Goal: Task Accomplishment & Management: Complete application form

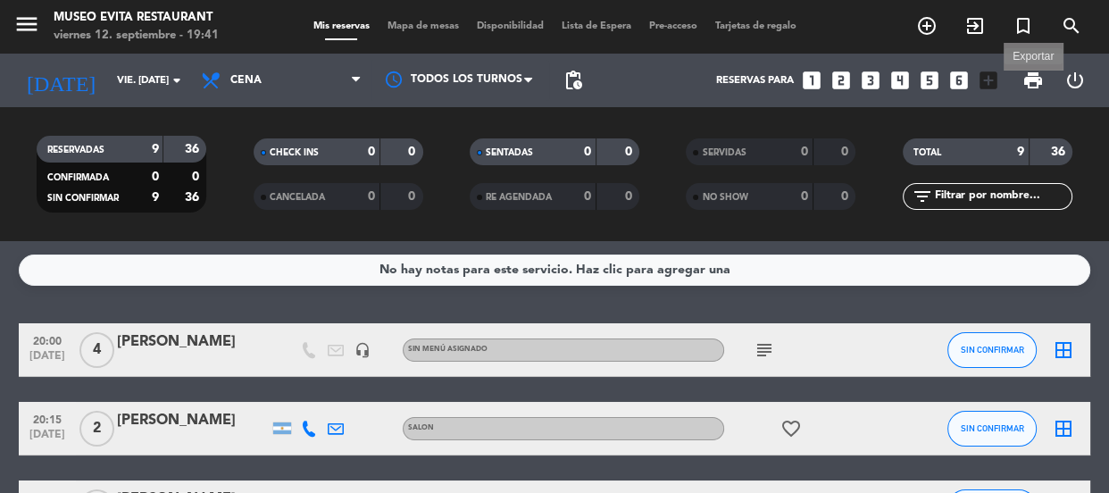
click at [1027, 79] on span "print" at bounding box center [1032, 80] width 21 height 21
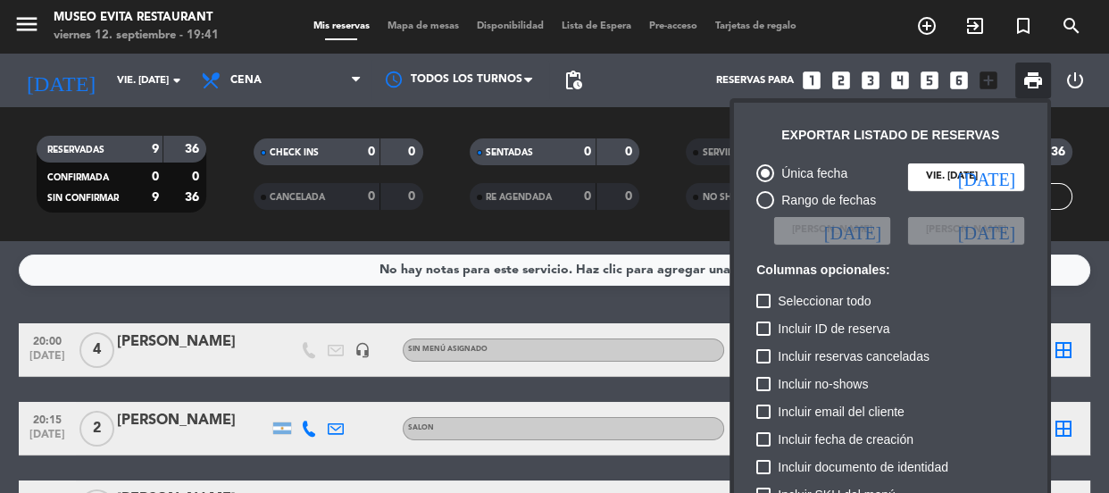
scroll to position [108, 0]
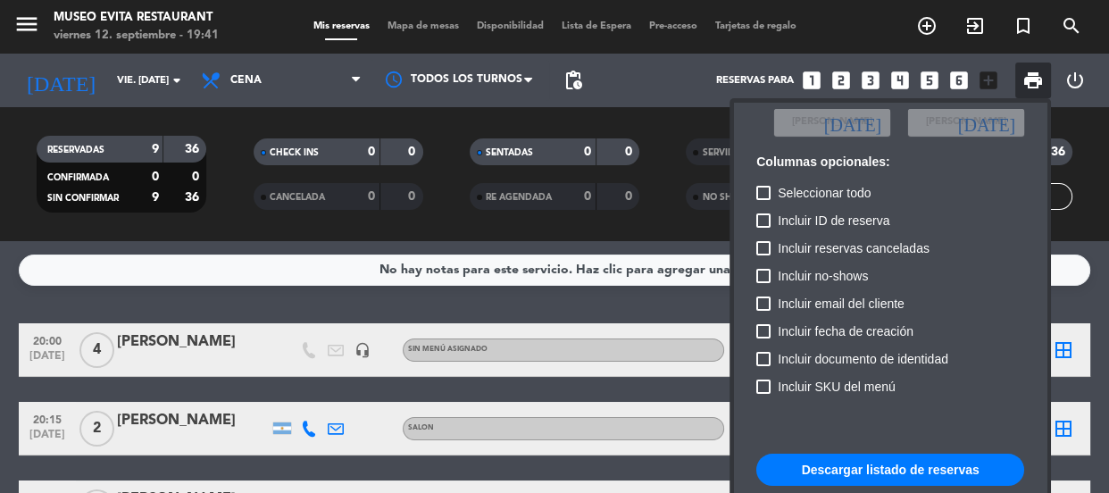
click at [865, 469] on button "Descargar listado de reservas" at bounding box center [890, 469] width 268 height 32
click at [383, 42] on div at bounding box center [554, 246] width 1109 height 493
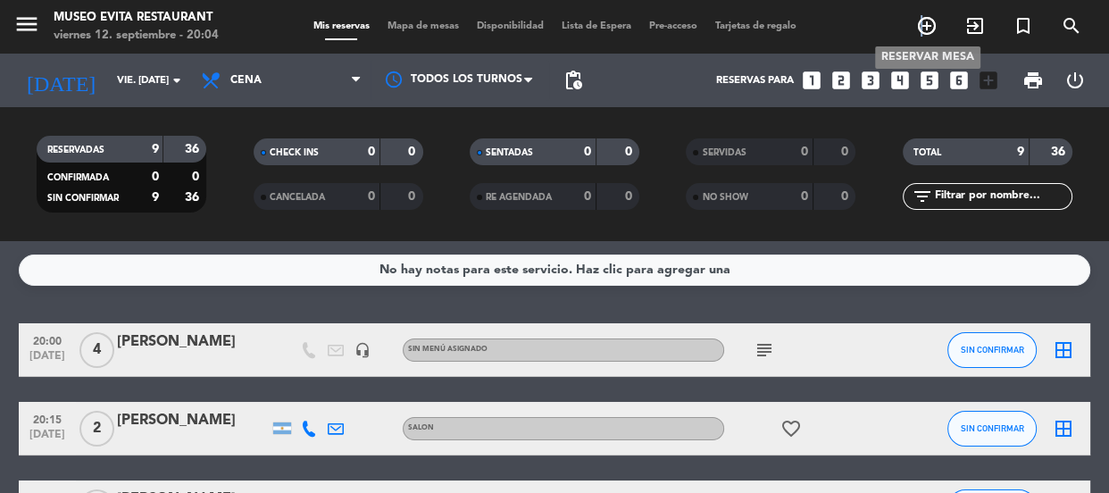
click at [920, 27] on icon "add_circle_outline" at bounding box center [926, 25] width 21 height 21
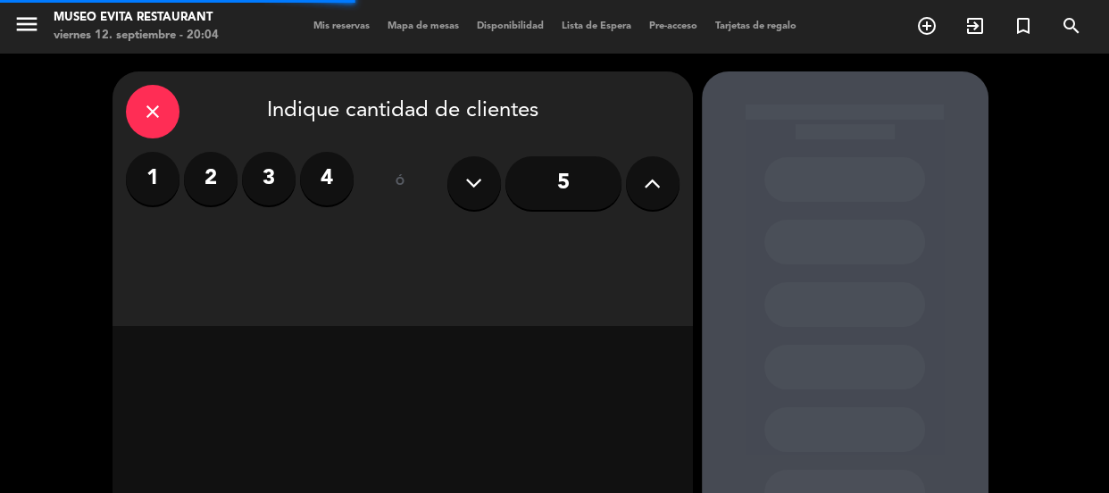
click at [223, 190] on label "2" at bounding box center [211, 179] width 54 height 54
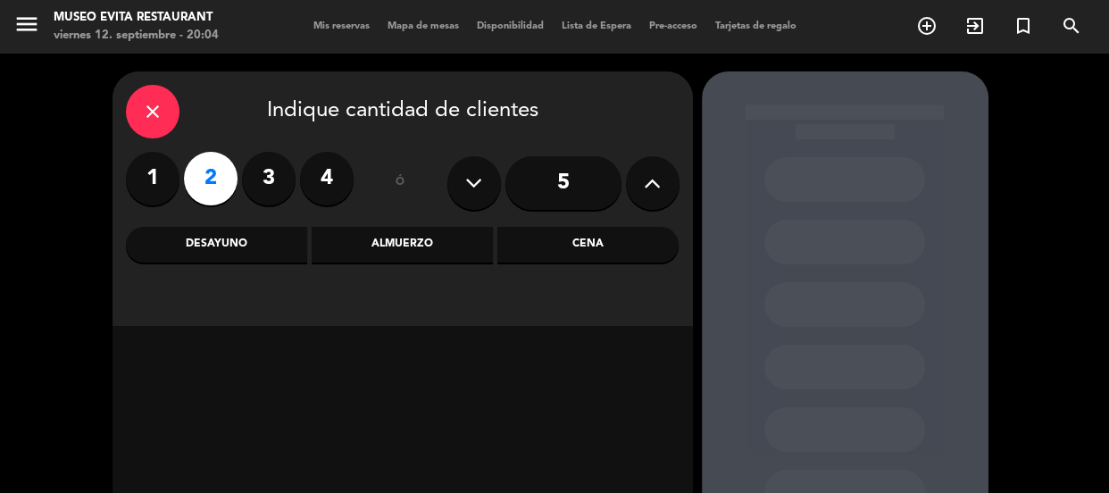
click at [571, 239] on div "Cena" at bounding box center [587, 245] width 181 height 36
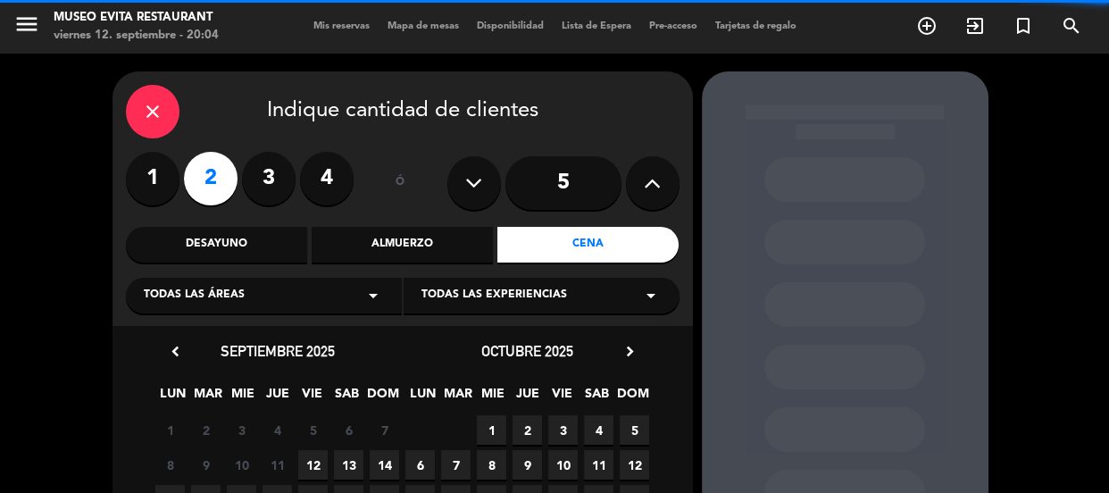
click at [283, 291] on div "Todas las áreas arrow_drop_down" at bounding box center [264, 296] width 276 height 36
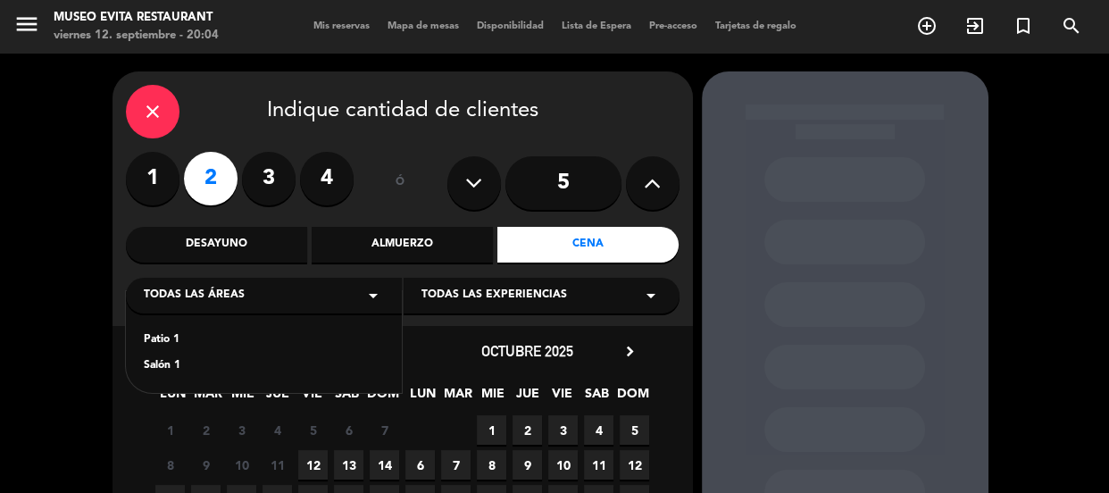
click at [156, 367] on div "Salón 1" at bounding box center [264, 366] width 240 height 18
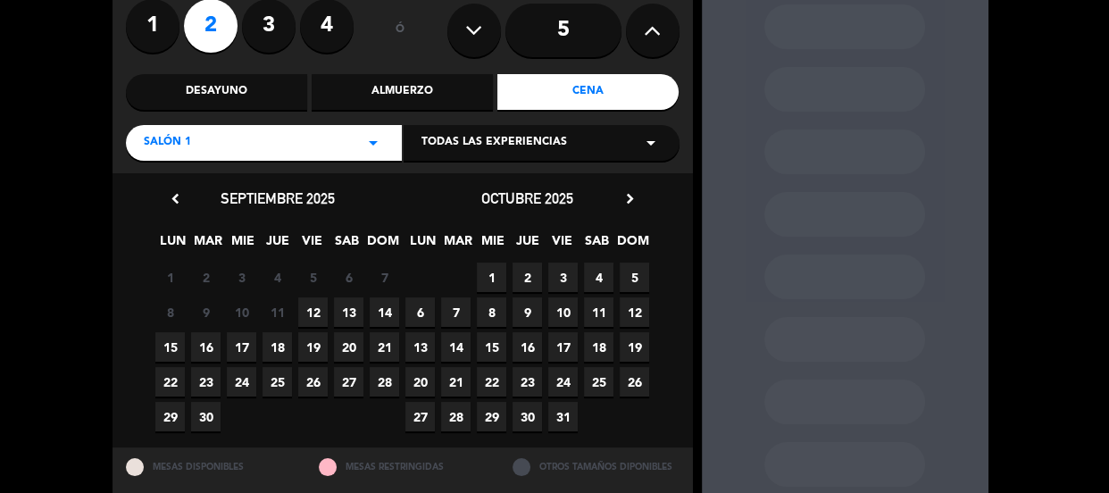
scroll to position [162, 0]
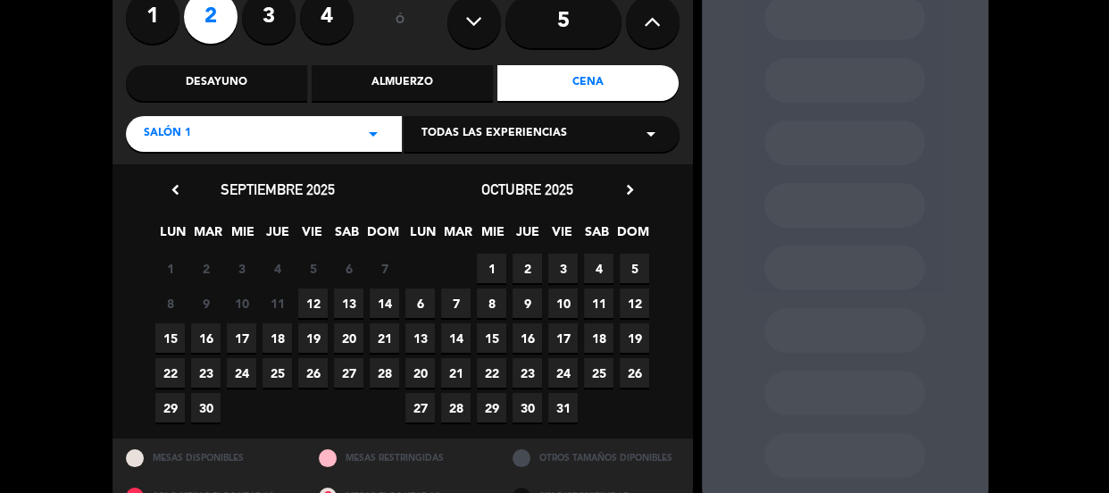
click at [354, 303] on span "13" at bounding box center [348, 302] width 29 height 29
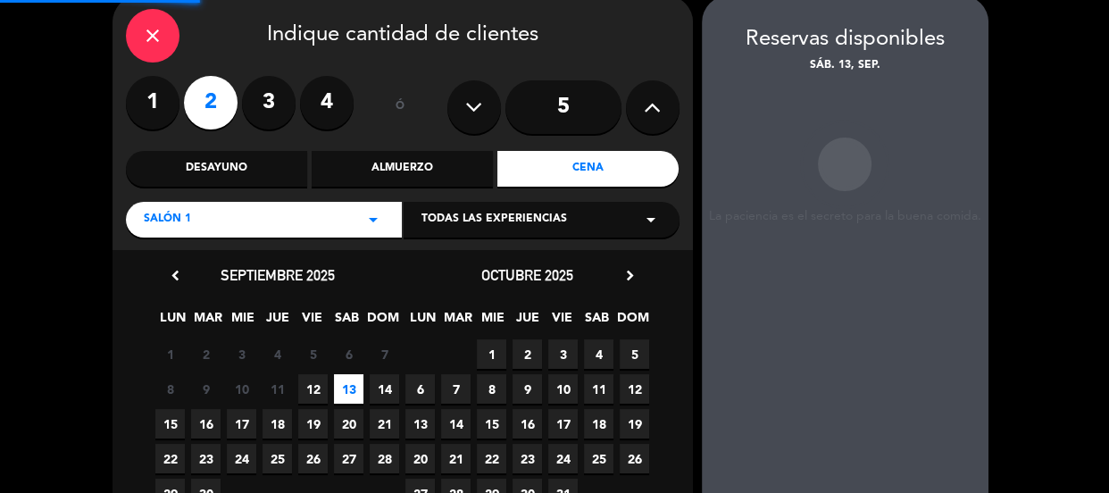
scroll to position [71, 0]
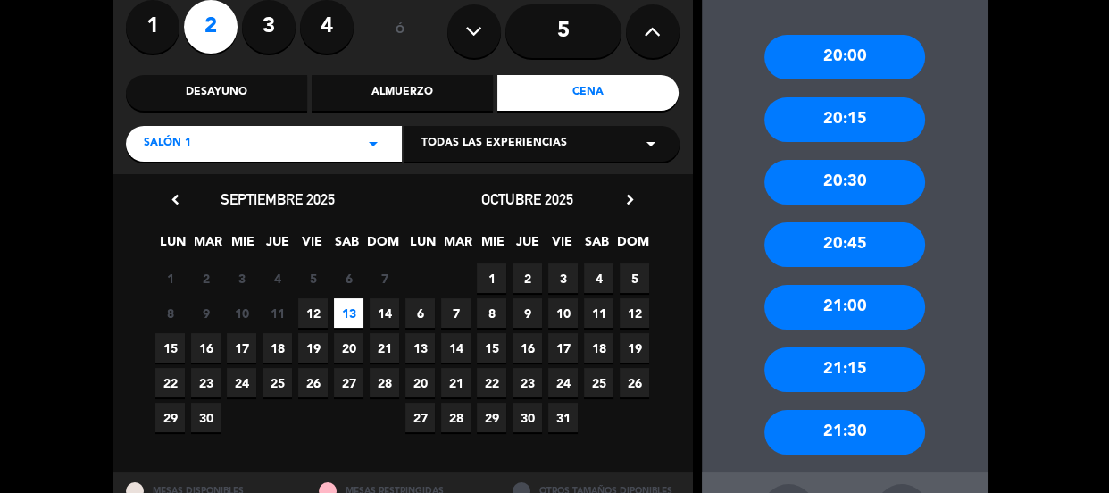
click at [897, 255] on div "20:45" at bounding box center [844, 244] width 161 height 45
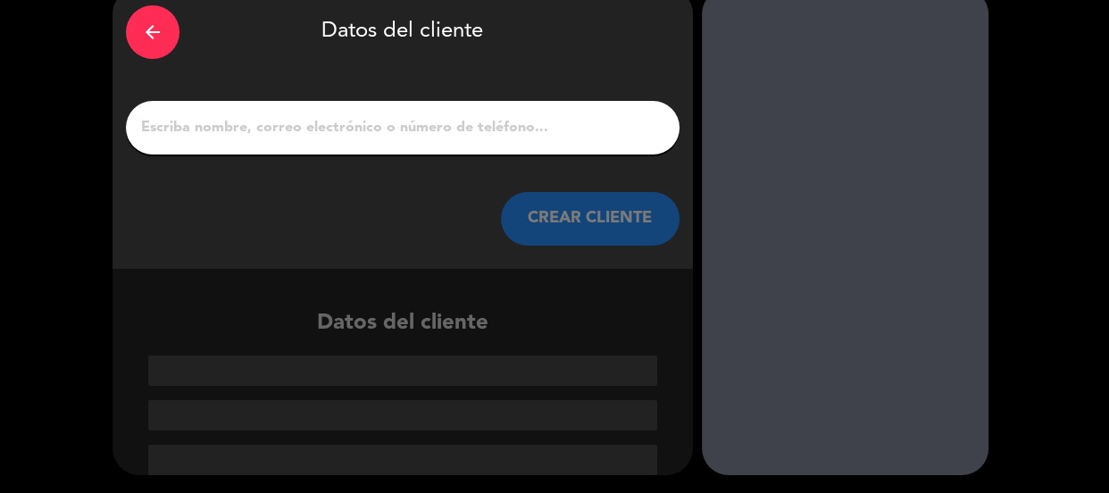
scroll to position [84, 0]
click at [204, 134] on input "1" at bounding box center [402, 127] width 527 height 25
paste input "[PERSON_NAME]"
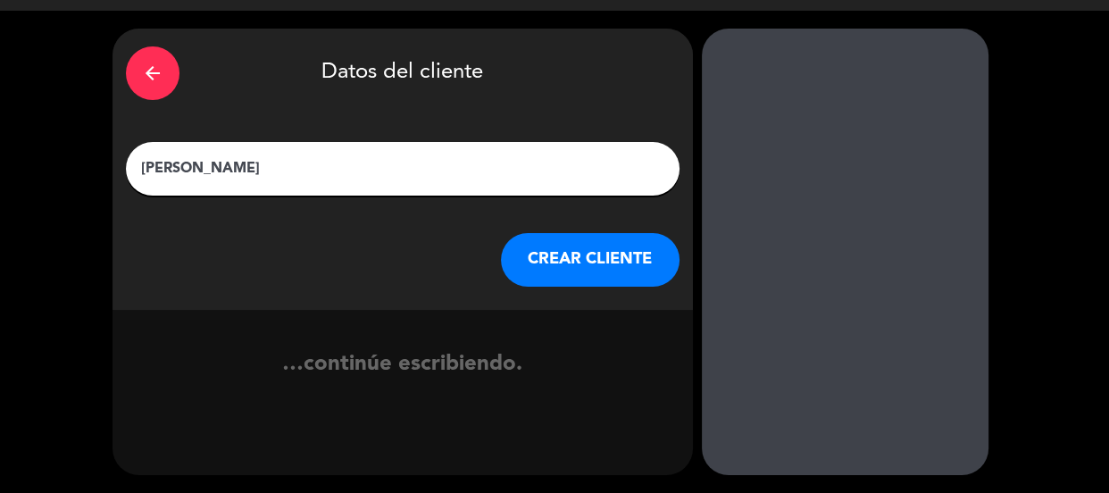
scroll to position [43, 0]
type input "[PERSON_NAME]"
click at [560, 262] on button "CREAR CLIENTE" at bounding box center [590, 260] width 179 height 54
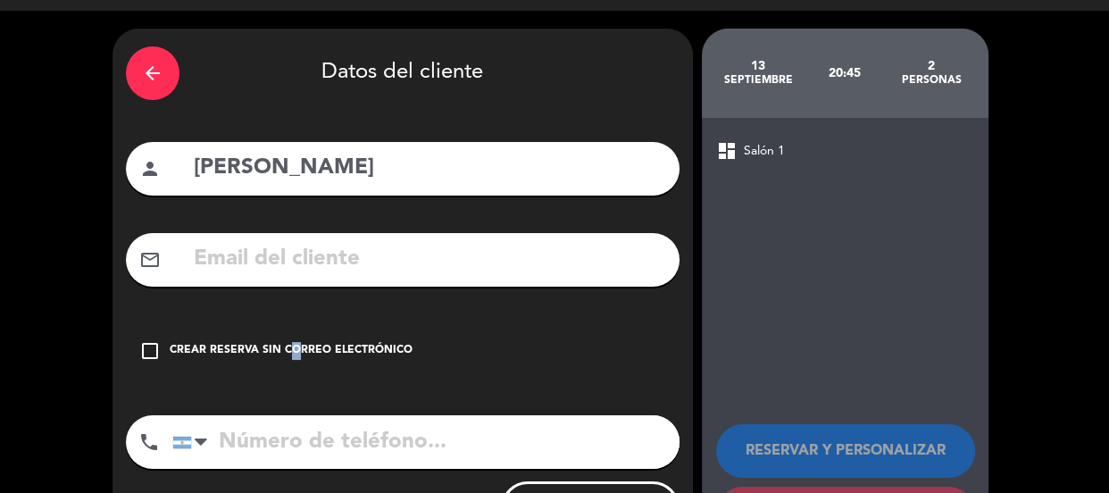
click at [285, 345] on div "Crear reserva sin correo electrónico" at bounding box center [291, 351] width 243 height 18
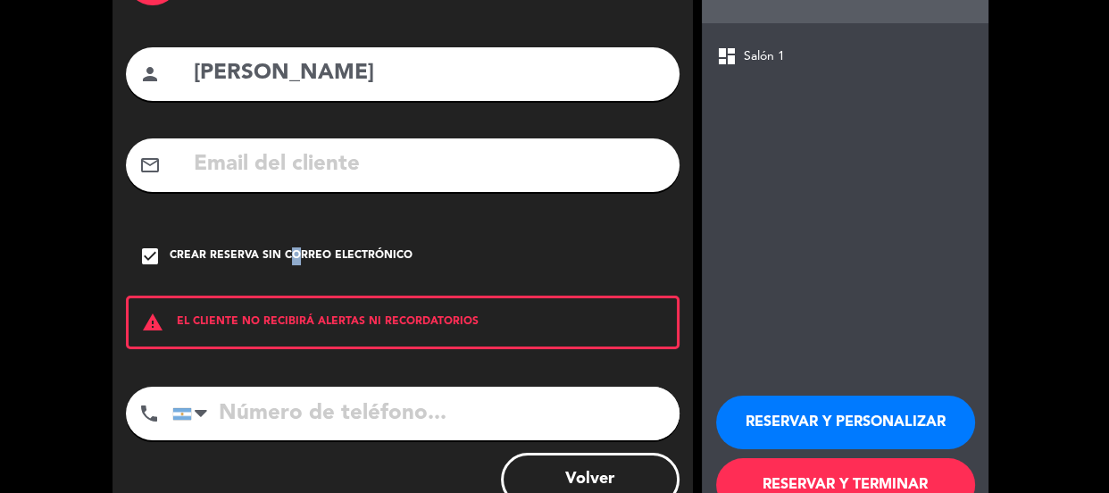
scroll to position [195, 0]
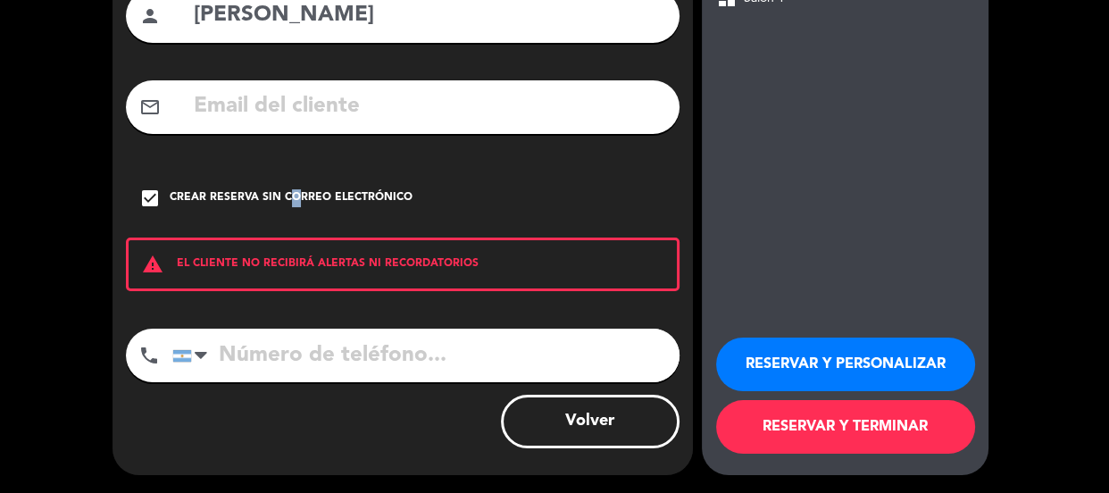
click at [874, 374] on button "RESERVAR Y PERSONALIZAR" at bounding box center [845, 364] width 259 height 54
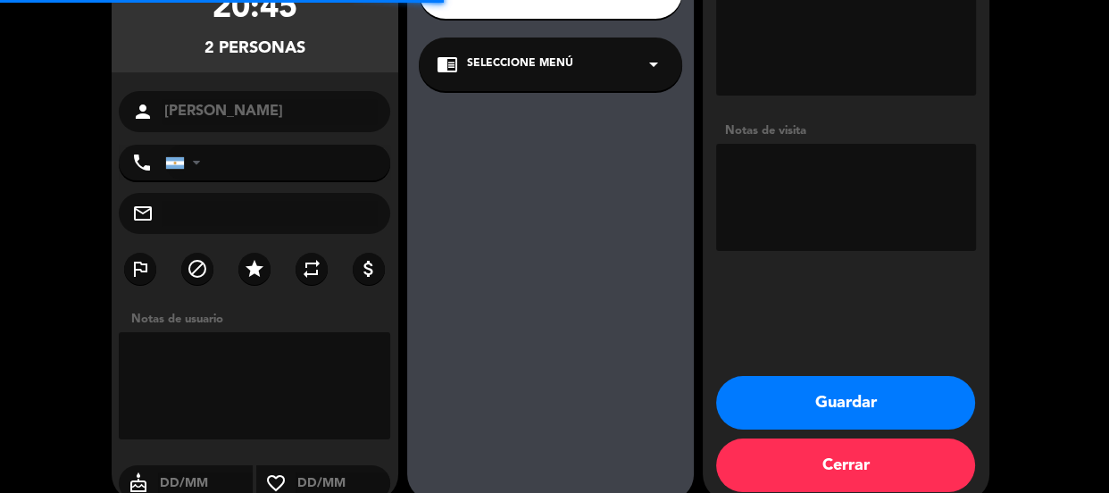
scroll to position [71, 0]
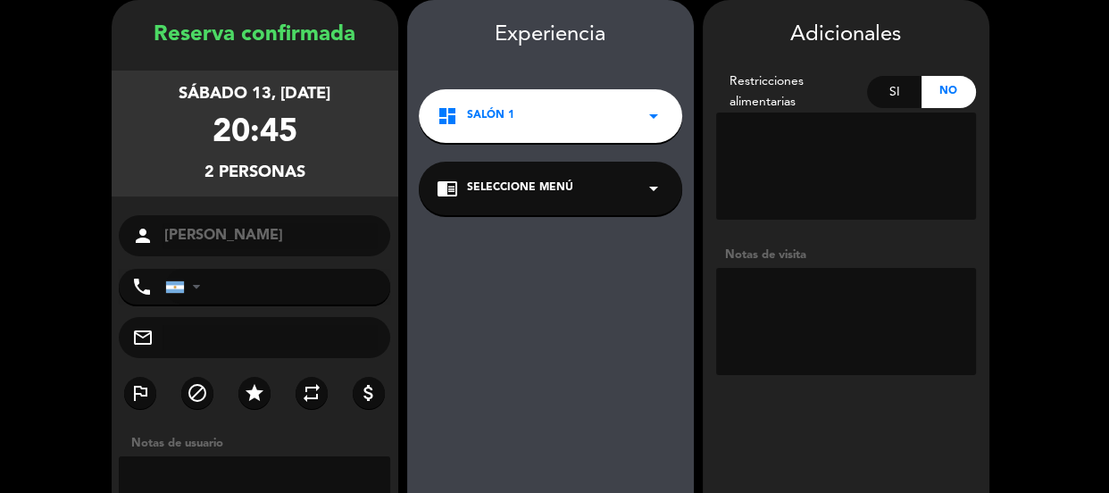
click at [786, 299] on textarea at bounding box center [846, 321] width 260 height 107
type textarea "n"
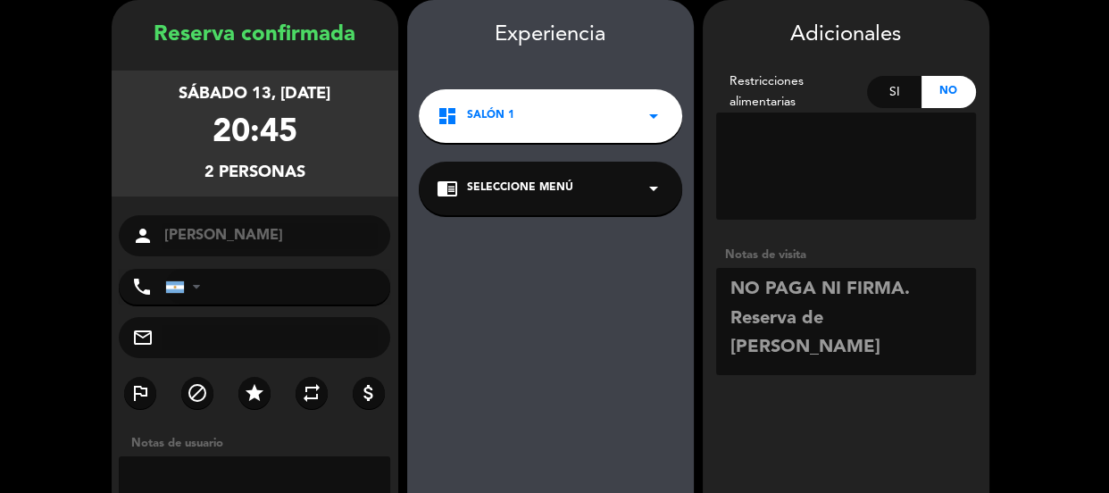
type textarea "NO PAGA NI FIRMA. Reserva de [PERSON_NAME]"
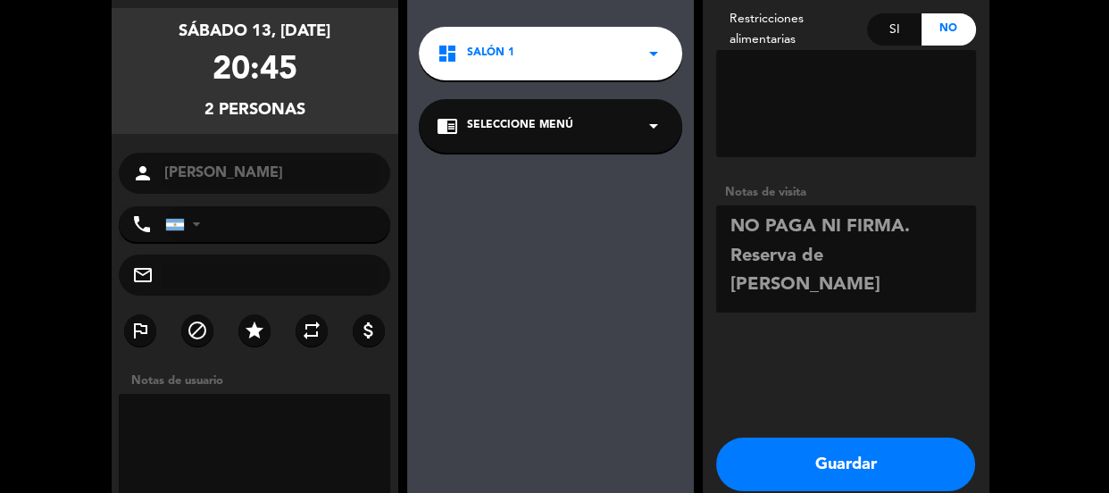
scroll to position [221, 0]
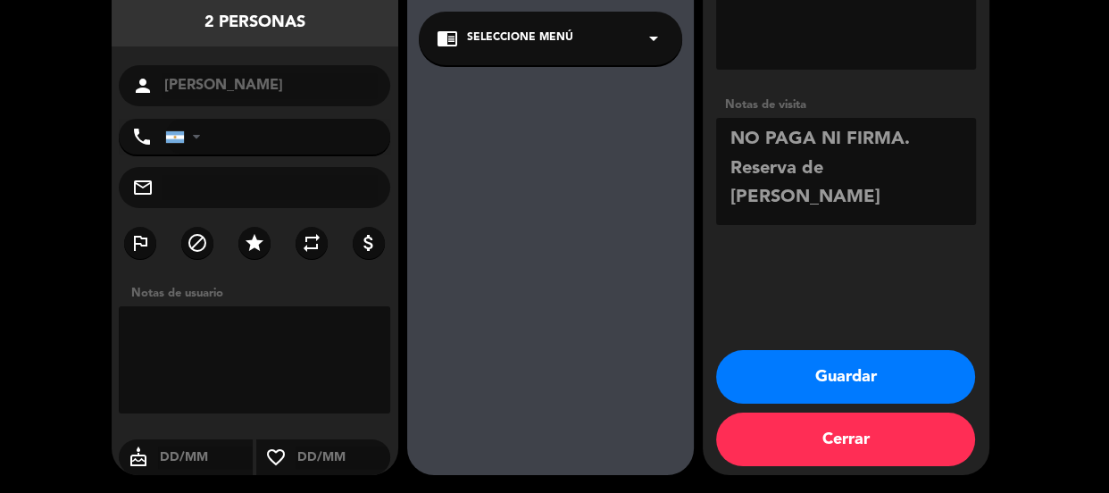
click at [906, 366] on button "Guardar" at bounding box center [845, 377] width 259 height 54
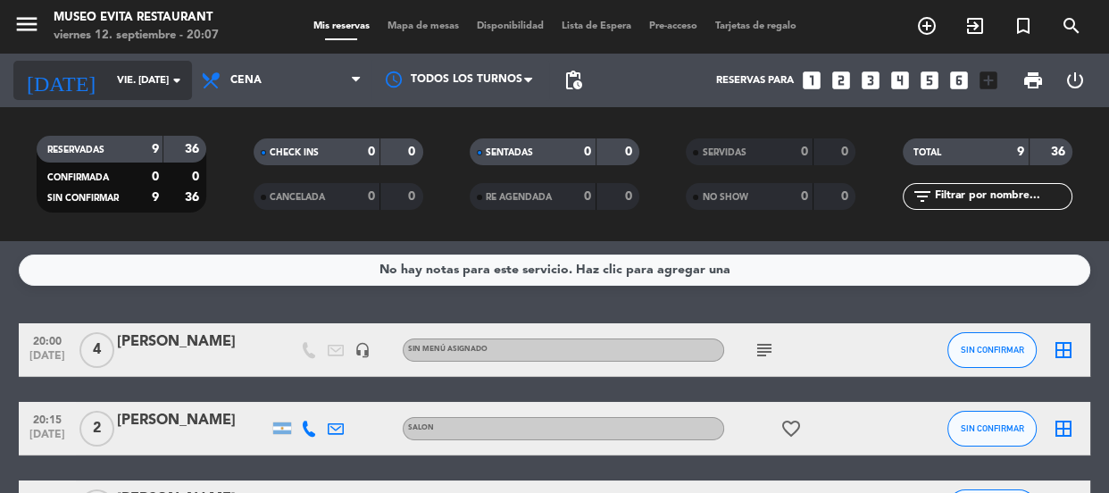
click at [111, 97] on div "[DATE] vie. [DATE] arrow_drop_down" at bounding box center [102, 80] width 179 height 39
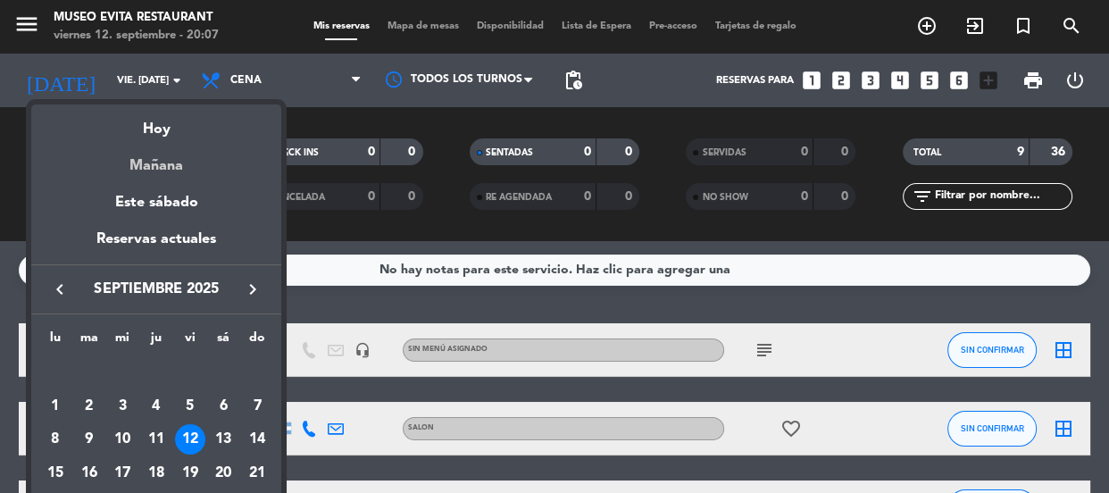
click at [144, 170] on div "Mañana" at bounding box center [156, 159] width 250 height 37
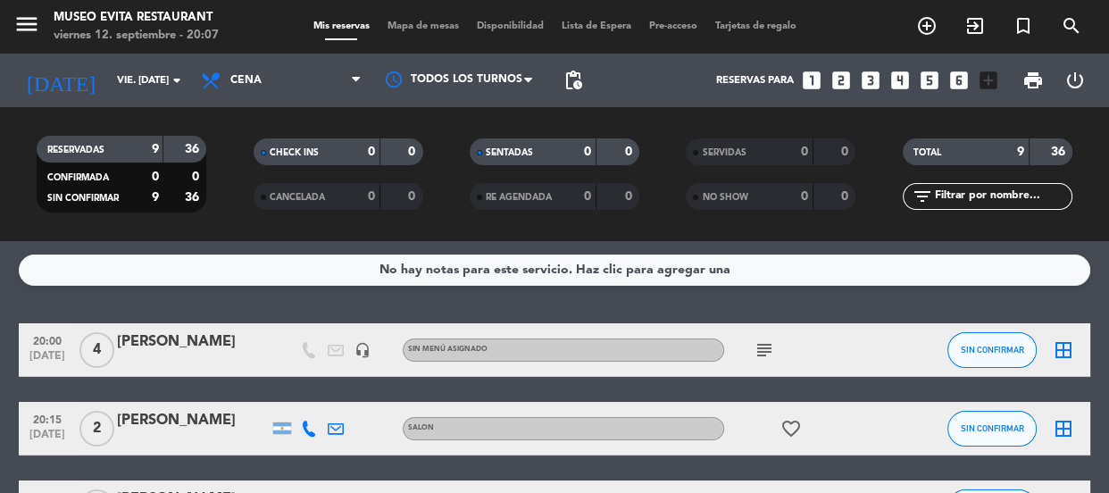
type input "sáb. [DATE]"
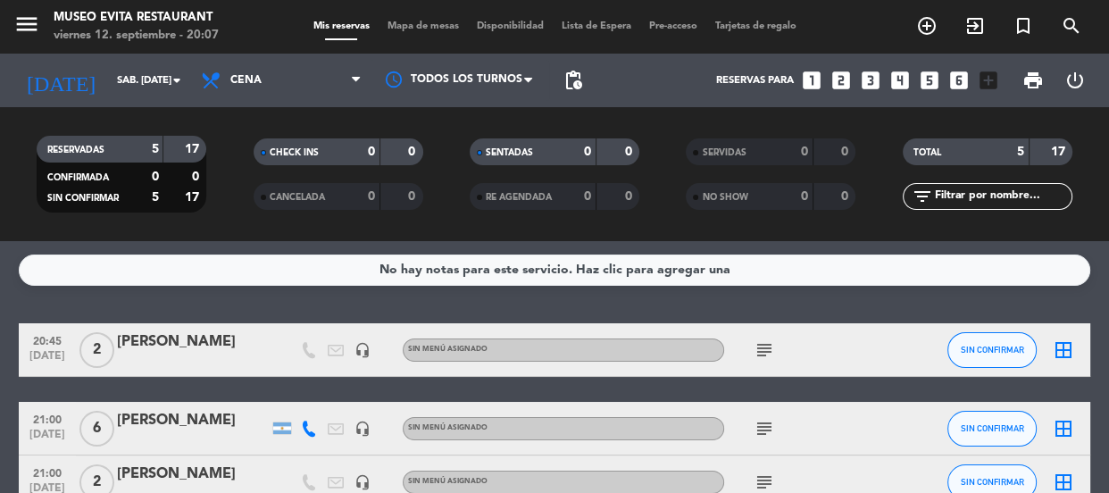
click at [768, 341] on icon "subject" at bounding box center [763, 349] width 21 height 21
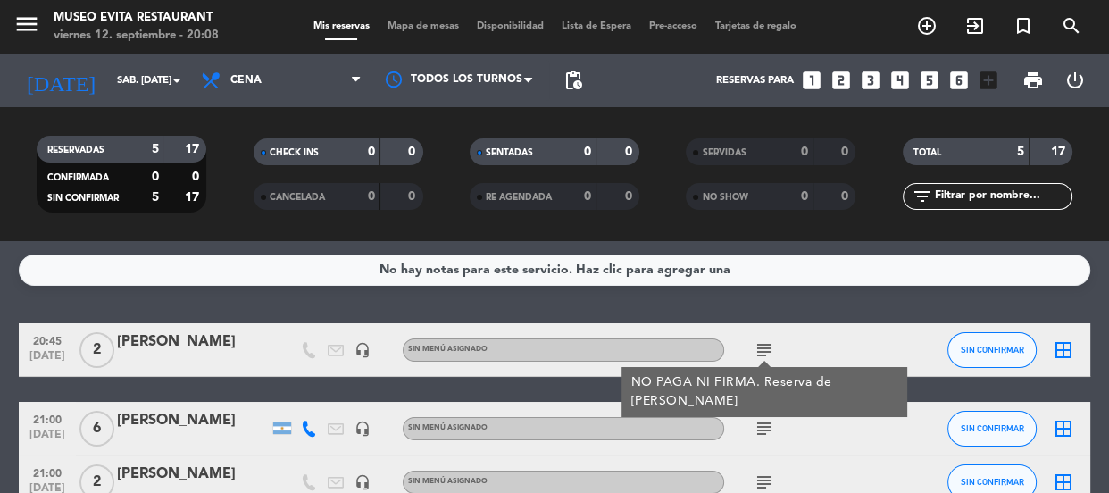
click at [768, 341] on icon "subject" at bounding box center [763, 349] width 21 height 21
